Goal: Task Accomplishment & Management: Complete application form

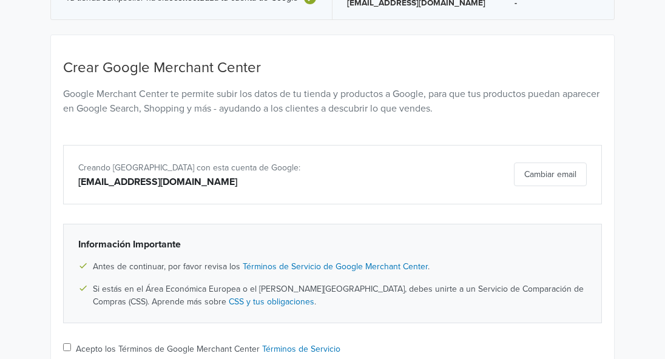
scroll to position [75, 0]
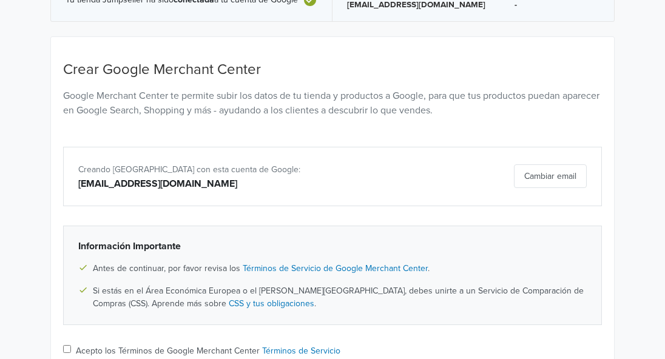
click at [540, 171] on button "Cambiar email" at bounding box center [550, 177] width 73 height 24
click at [548, 175] on button "Cambiar email" at bounding box center [550, 177] width 73 height 24
click at [569, 174] on div "Cambiar email" at bounding box center [508, 177] width 175 height 24
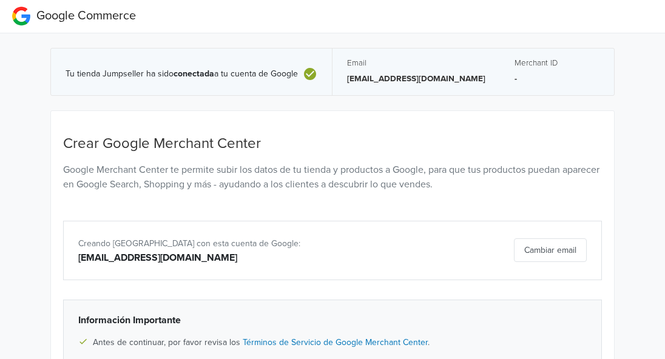
scroll to position [0, 0]
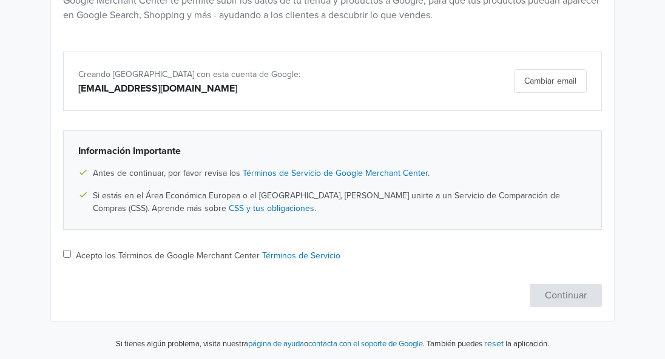
scroll to position [172, 0]
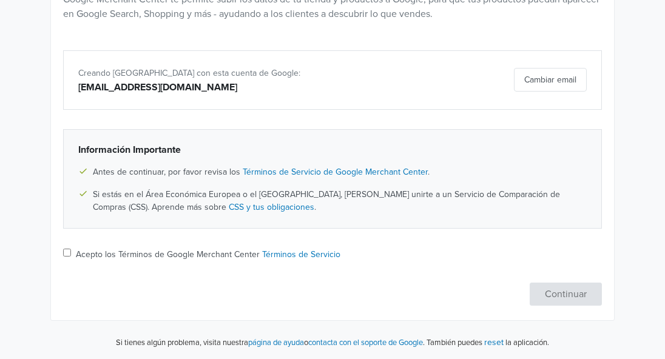
click at [68, 254] on input "Acepto los Términos de Google Merchant Center Términos de Servicio" at bounding box center [67, 253] width 8 height 8
checkbox input "true"
click at [558, 294] on button "Continuar" at bounding box center [566, 294] width 72 height 23
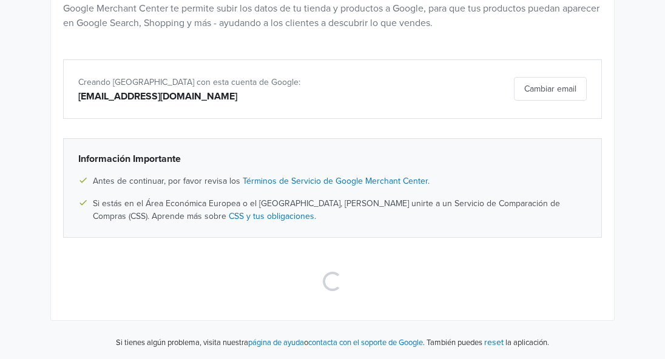
scroll to position [46, 0]
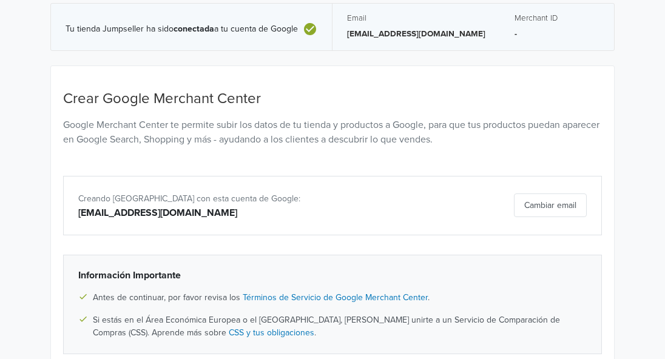
select select "pe"
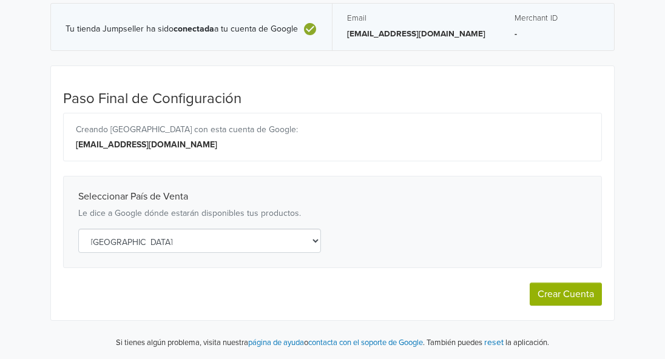
click at [565, 297] on button "Crear Cuenta" at bounding box center [566, 294] width 72 height 23
select select "pe"
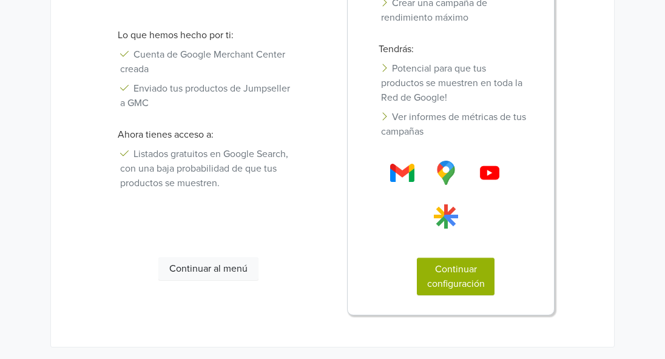
scroll to position [302, 0]
click at [465, 277] on button "Continuar configuración" at bounding box center [456, 278] width 78 height 38
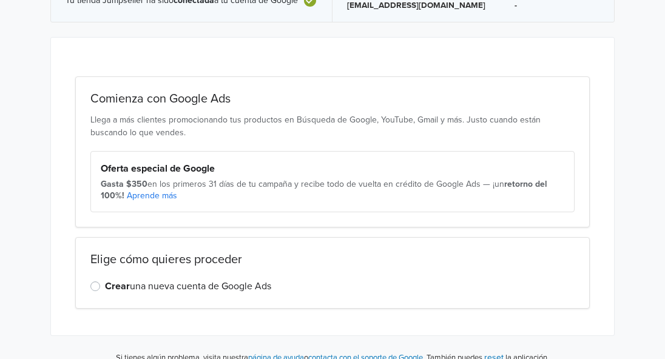
scroll to position [90, 0]
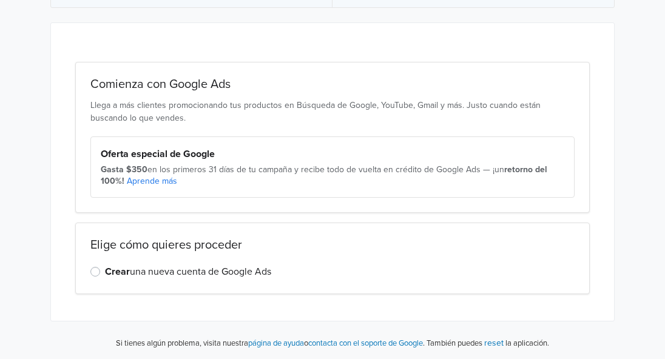
scroll to position [159, 0]
click at [101, 276] on div "Crear una nueva cuenta de Google Ads" at bounding box center [332, 271] width 485 height 15
click at [105, 275] on label "Crear una nueva cuenta de Google Ads" at bounding box center [188, 271] width 166 height 15
click at [0, 0] on input "Crear una nueva cuenta de Google Ads" at bounding box center [0, 0] width 0 height 0
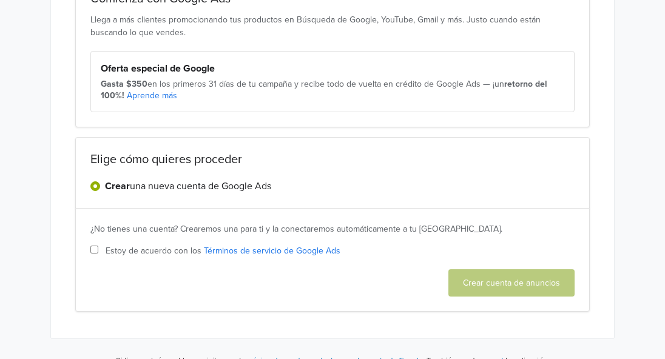
scroll to position [262, 0]
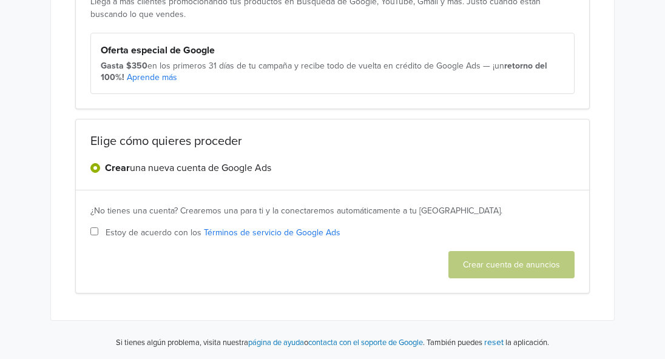
click at [100, 233] on label "Estoy de acuerdo con los Términos de servicio de Google Ads" at bounding box center [332, 232] width 485 height 13
click at [98, 233] on input "Estoy de acuerdo con los Términos de servicio de Google Ads" at bounding box center [94, 232] width 8 height 8
checkbox input "true"
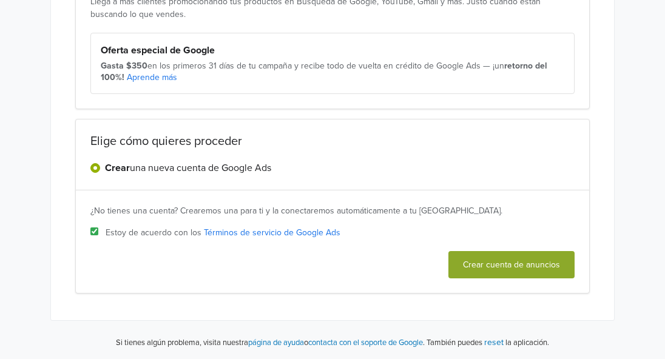
click at [469, 260] on button "Crear cuenta de anuncios" at bounding box center [512, 264] width 126 height 27
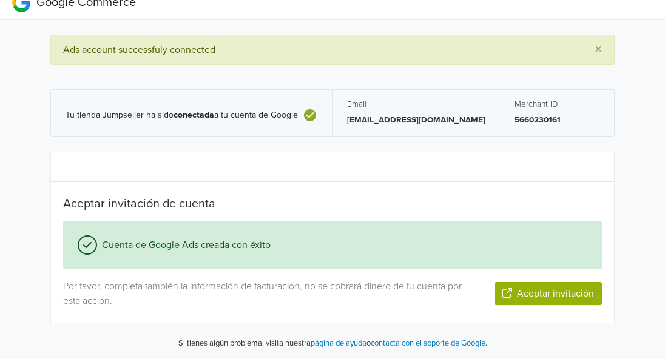
scroll to position [15, 0]
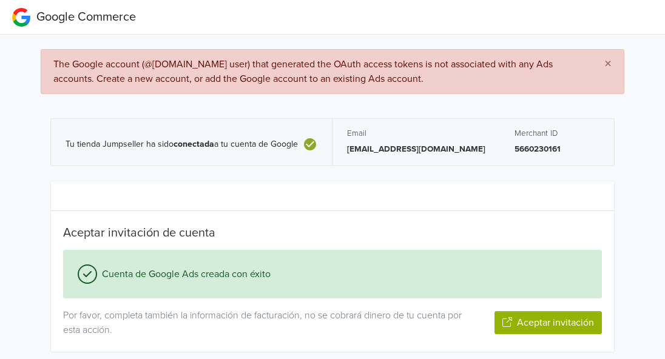
scroll to position [29, 0]
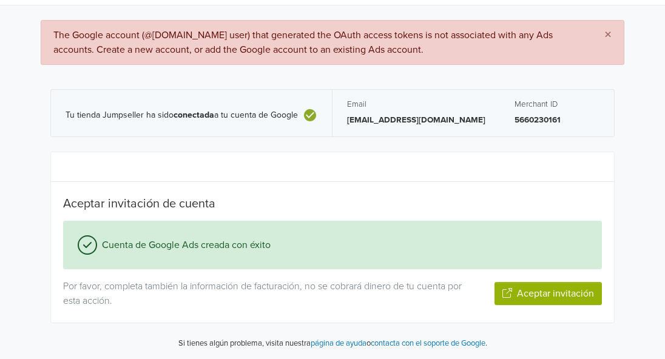
click at [284, 39] on span "The Google account (@[DOMAIN_NAME] user) that generated the OAuth access tokens…" at bounding box center [303, 42] width 500 height 27
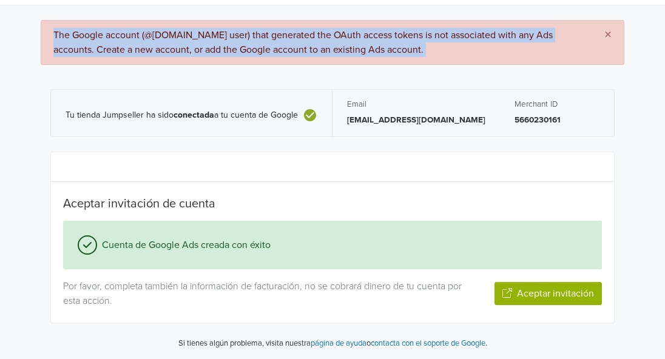
click at [284, 39] on span "The Google account (@[DOMAIN_NAME] user) that generated the OAuth access tokens…" at bounding box center [303, 42] width 500 height 27
copy div "The Google account (@[DOMAIN_NAME] user) that generated the OAuth access tokens…"
click at [551, 299] on button "Aceptar invitación" at bounding box center [548, 293] width 107 height 23
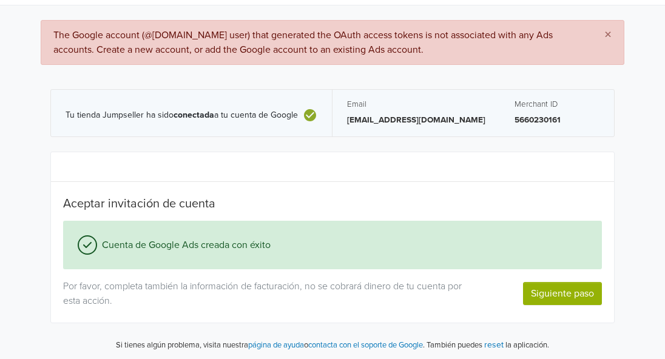
click at [158, 70] on div "× The Google account (@[DOMAIN_NAME] user) that generated the OAuth access toke…" at bounding box center [332, 191] width 583 height 342
